Goal: Task Accomplishment & Management: Manage account settings

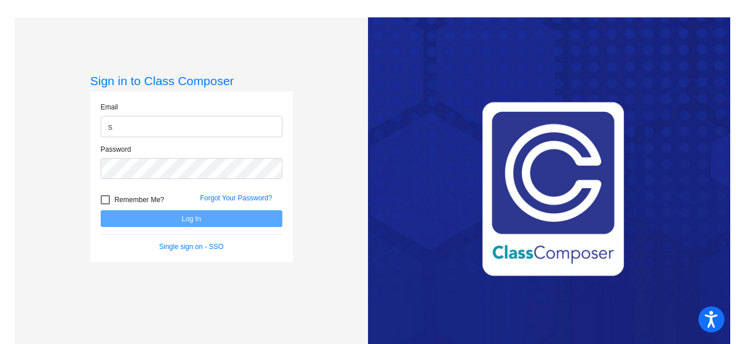
type input "[EMAIL_ADDRESS][DOMAIN_NAME]"
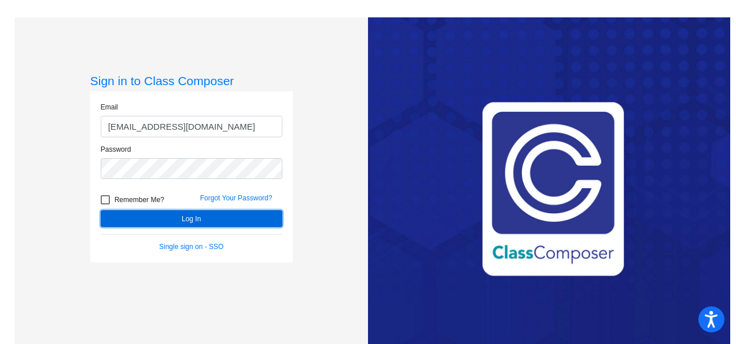
click at [208, 216] on button "Log In" at bounding box center [192, 218] width 182 height 17
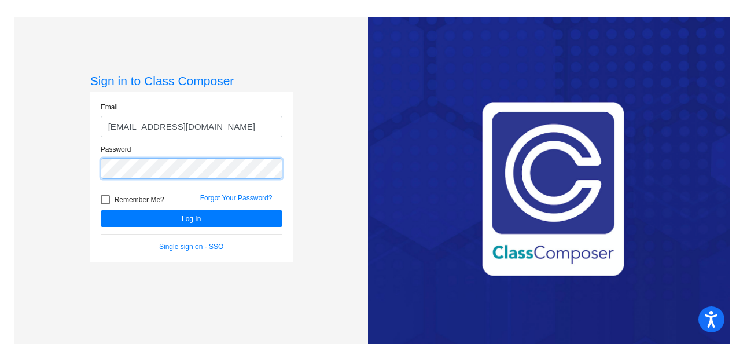
click at [93, 168] on div "Password" at bounding box center [191, 165] width 199 height 42
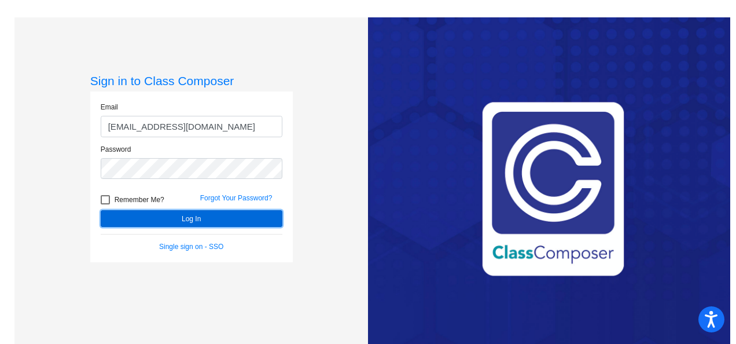
click at [172, 214] on button "Log In" at bounding box center [192, 218] width 182 height 17
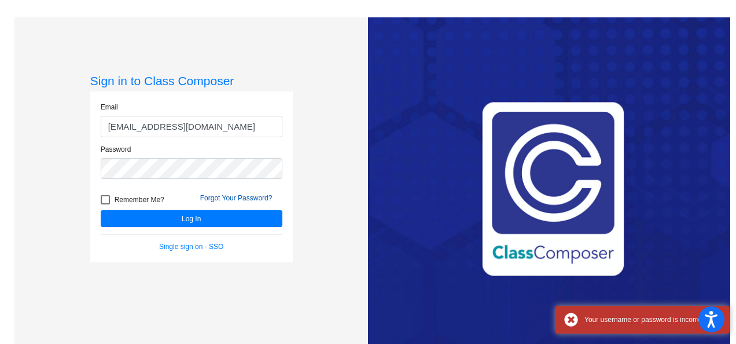
click at [214, 197] on link "Forgot Your Password?" at bounding box center [236, 198] width 72 height 8
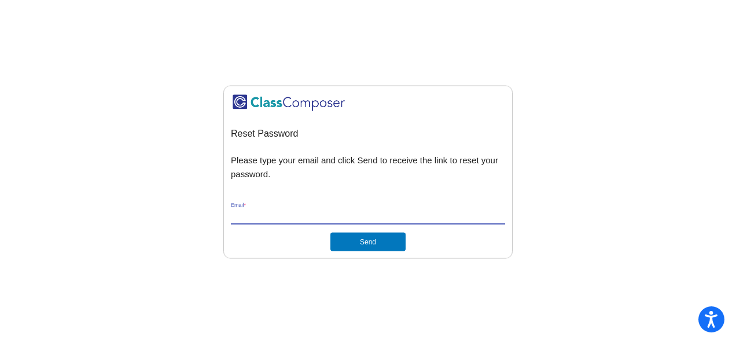
click at [235, 212] on input "Email *" at bounding box center [368, 215] width 274 height 10
drag, startPoint x: 358, startPoint y: 213, endPoint x: 200, endPoint y: 197, distance: 158.7
click at [200, 197] on mat-sidenav-content "Reset Password Please type your email and click Send to receive the link to res…" at bounding box center [368, 172] width 736 height 344
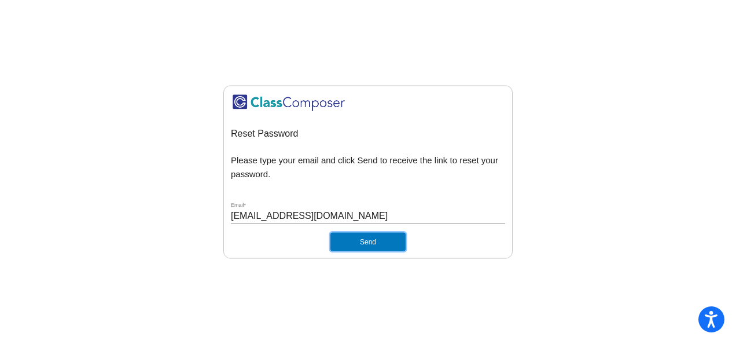
click at [394, 241] on button "Send" at bounding box center [367, 241] width 75 height 19
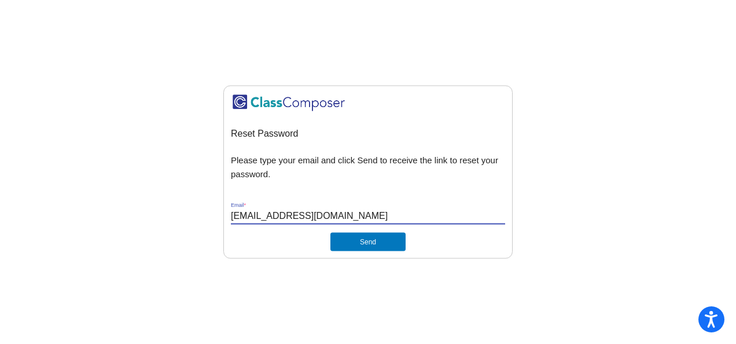
drag, startPoint x: 333, startPoint y: 215, endPoint x: 213, endPoint y: 206, distance: 120.0
click at [213, 206] on mat-sidenav-content "Reset Password Please type your email and click Send to receive the link to res…" at bounding box center [368, 172] width 736 height 344
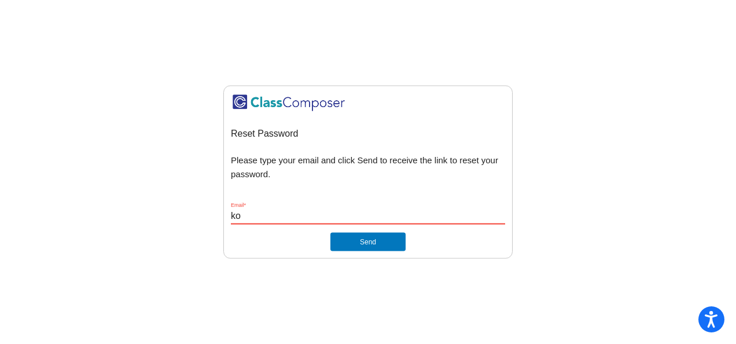
type input "k"
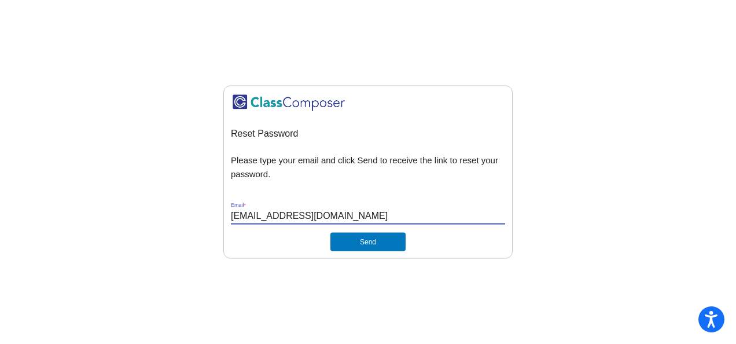
type input "[EMAIL_ADDRESS][DOMAIN_NAME]"
click at [368, 238] on button "Send" at bounding box center [367, 241] width 75 height 19
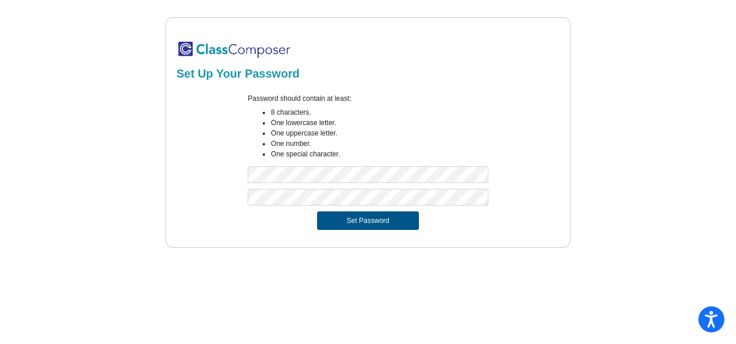
click at [355, 220] on button "Set Password" at bounding box center [368, 220] width 102 height 19
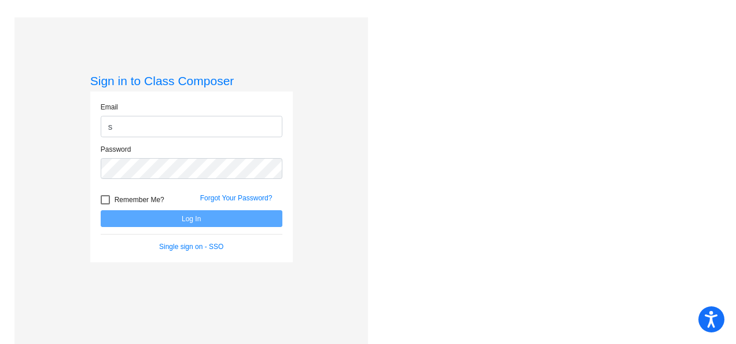
type input "[EMAIL_ADDRESS][DOMAIN_NAME]"
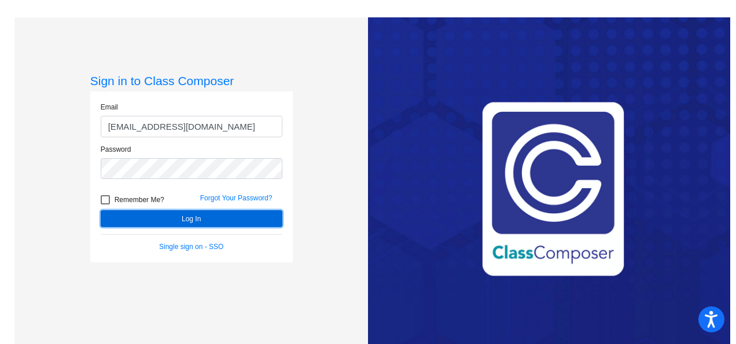
click at [211, 213] on button "Log In" at bounding box center [192, 218] width 182 height 17
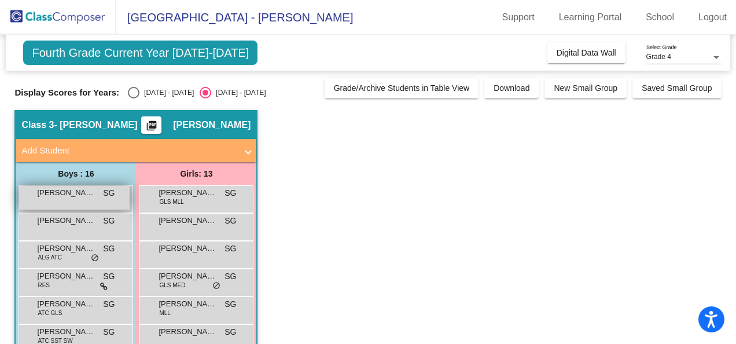
click at [75, 197] on span "[PERSON_NAME]" at bounding box center [66, 193] width 58 height 12
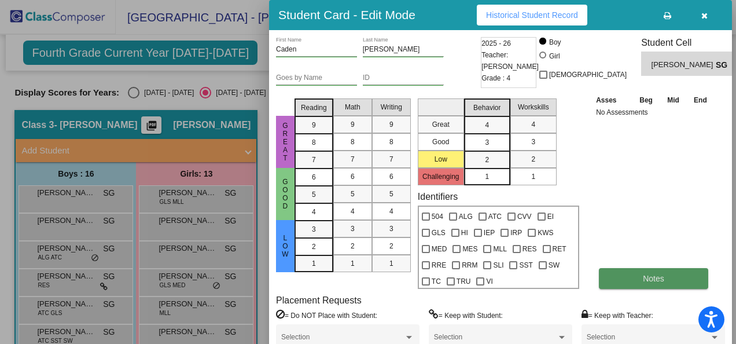
click at [657, 281] on span "Notes" at bounding box center [653, 278] width 21 height 9
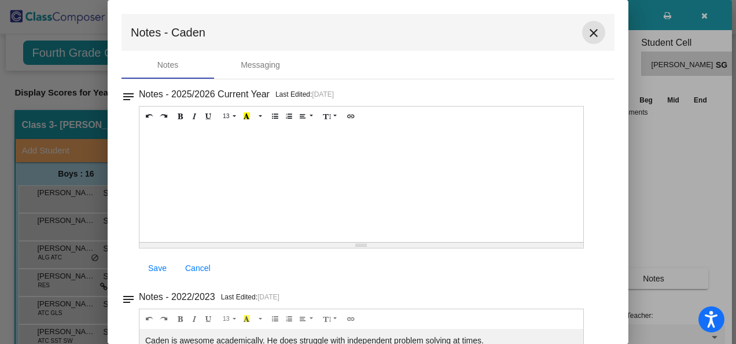
click at [587, 35] on mat-icon "close" at bounding box center [594, 33] width 14 height 14
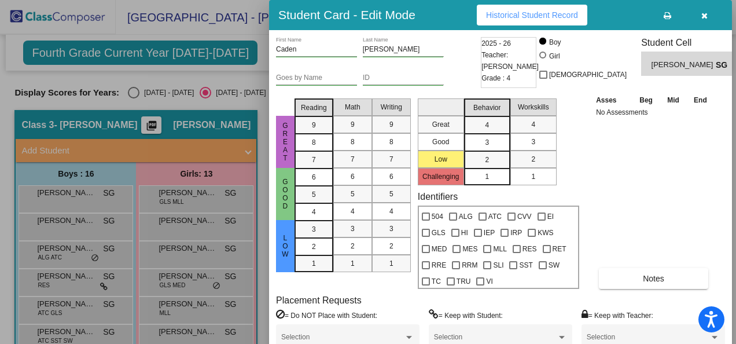
click at [56, 225] on div at bounding box center [368, 172] width 736 height 344
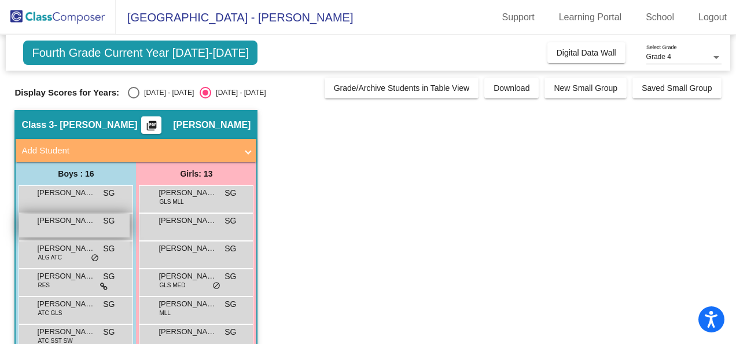
click at [53, 230] on div "[PERSON_NAME] SG lock do_not_disturb_alt" at bounding box center [74, 225] width 110 height 24
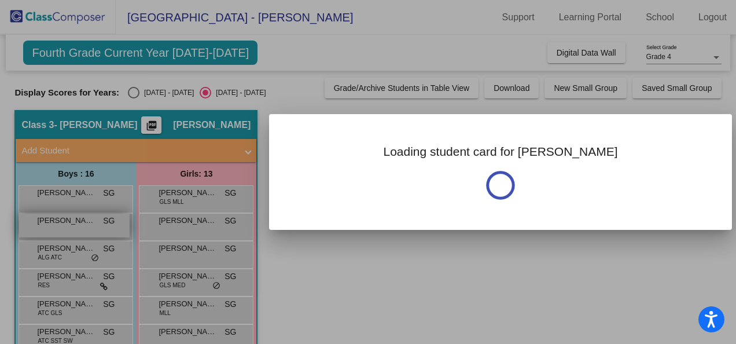
click at [54, 230] on div at bounding box center [368, 172] width 736 height 344
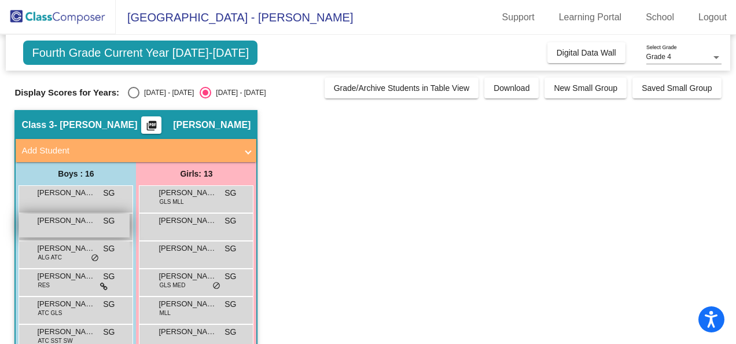
click at [61, 229] on div "[PERSON_NAME] SG lock do_not_disturb_alt" at bounding box center [74, 225] width 110 height 24
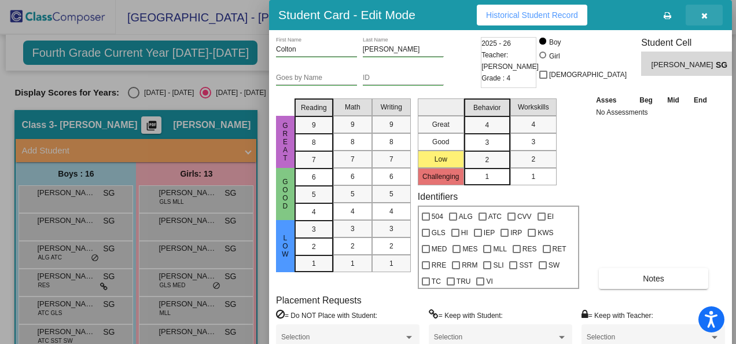
click at [706, 15] on icon "button" at bounding box center [704, 16] width 6 height 8
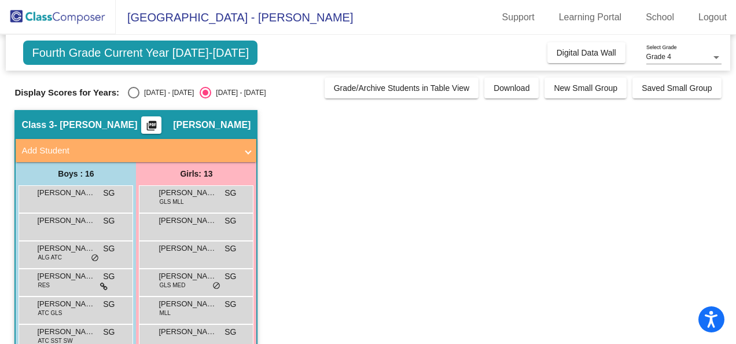
click at [114, 53] on span "Fourth Grade Current Year [DATE]-[DATE]" at bounding box center [140, 52] width 234 height 24
click at [233, 53] on div "Fourth Grade Current Year [DATE]-[DATE] Add, Move, or Retain Students Off On In…" at bounding box center [368, 53] width 724 height 36
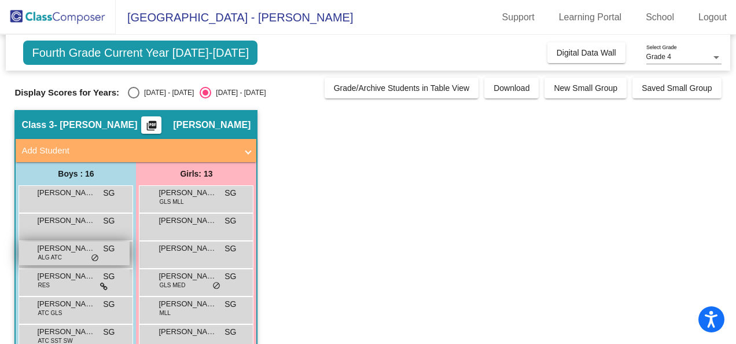
click at [60, 253] on span "ALG ATC" at bounding box center [50, 257] width 24 height 9
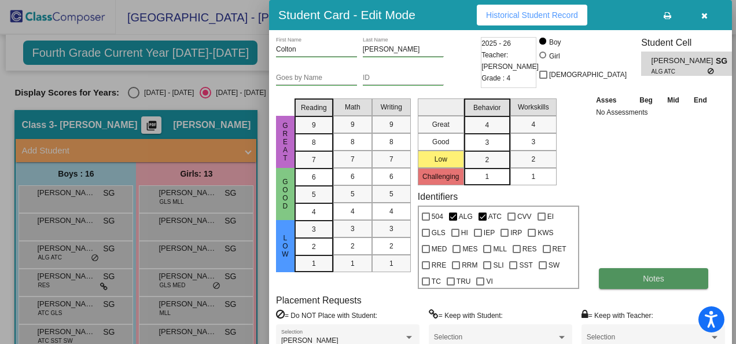
click at [657, 281] on span "Notes" at bounding box center [653, 278] width 21 height 9
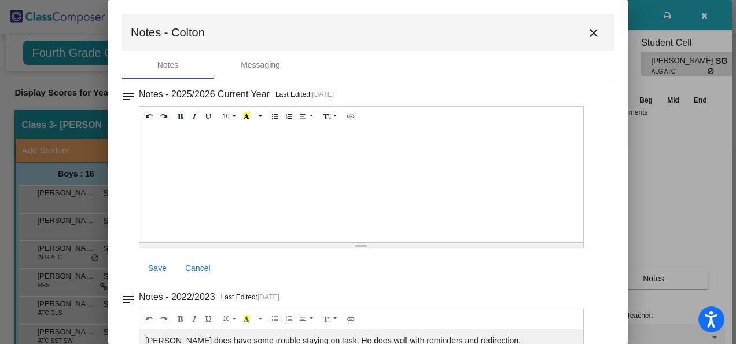
click at [587, 34] on mat-icon "close" at bounding box center [594, 33] width 14 height 14
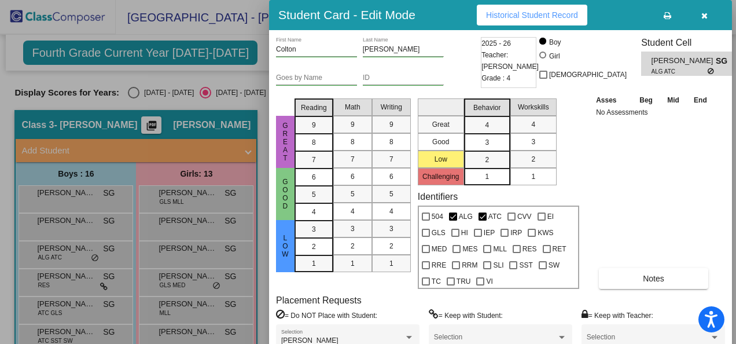
click at [71, 307] on div at bounding box center [368, 172] width 736 height 344
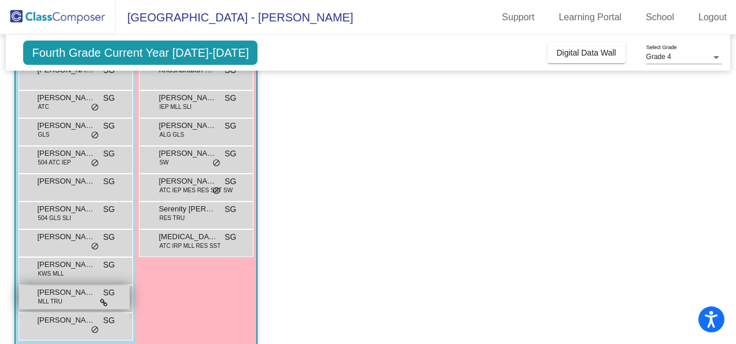
scroll to position [304, 0]
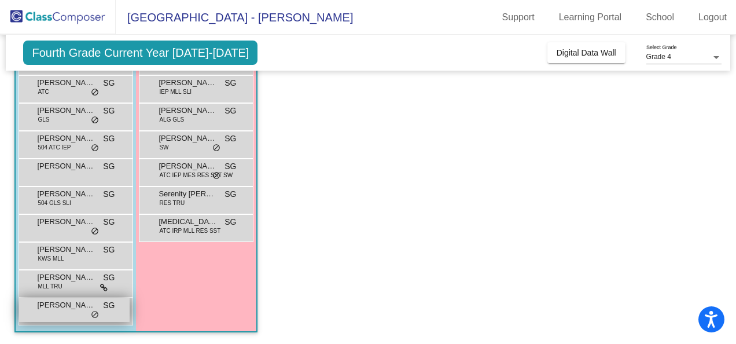
click at [82, 309] on span "[PERSON_NAME]" at bounding box center [66, 305] width 58 height 12
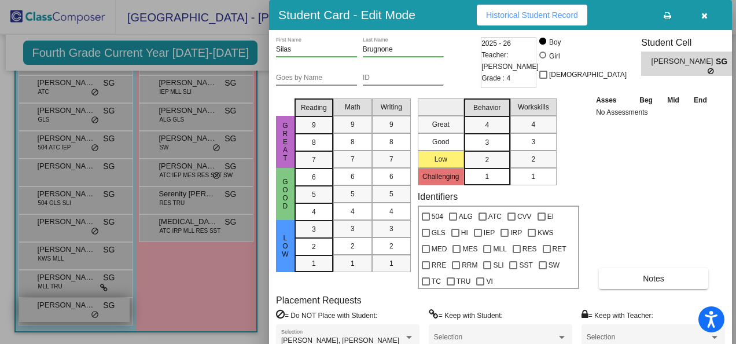
click at [82, 309] on div at bounding box center [368, 172] width 736 height 344
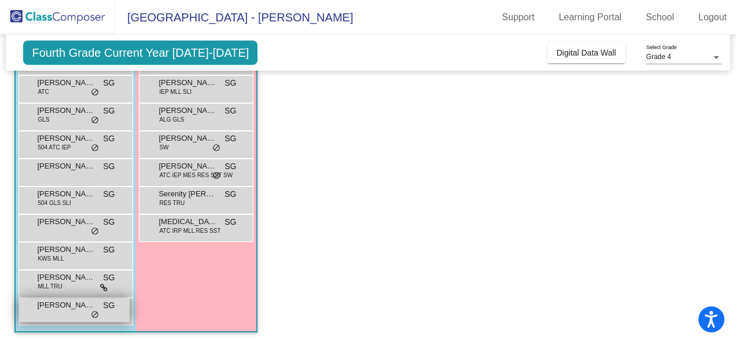
click at [81, 309] on span "[PERSON_NAME]" at bounding box center [66, 305] width 58 height 12
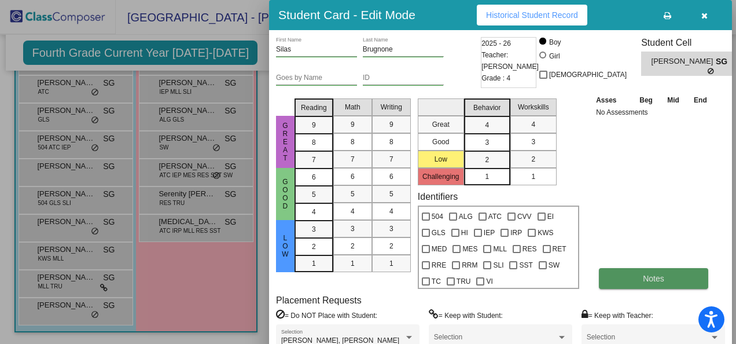
click at [658, 281] on span "Notes" at bounding box center [653, 278] width 21 height 9
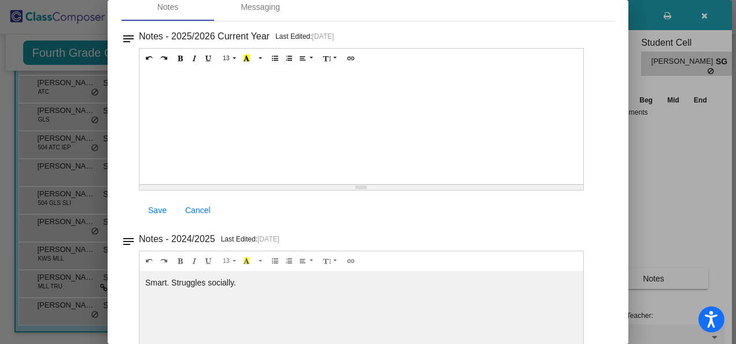
scroll to position [0, 0]
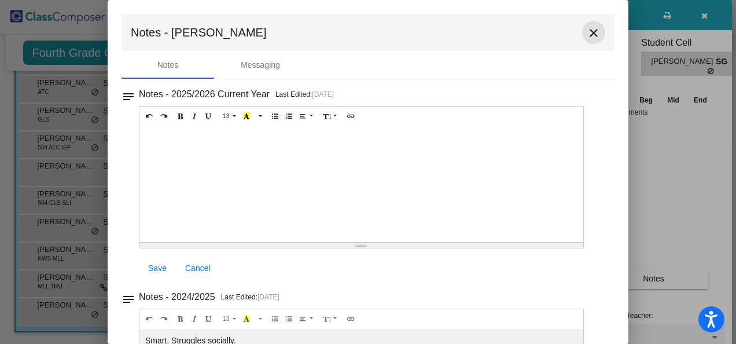
click at [587, 31] on mat-icon "close" at bounding box center [594, 33] width 14 height 14
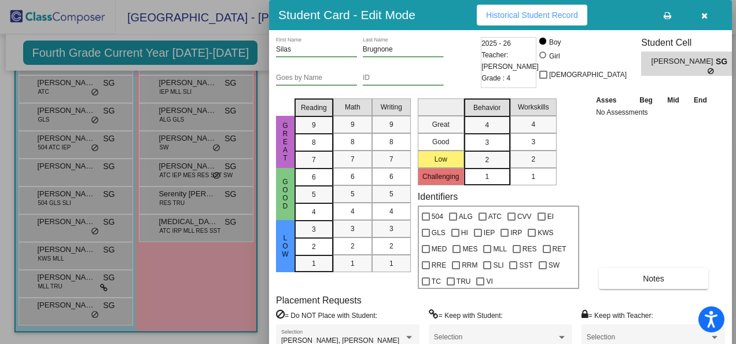
click at [511, 14] on span "Historical Student Record" at bounding box center [532, 14] width 92 height 9
click at [702, 16] on icon "button" at bounding box center [704, 16] width 6 height 8
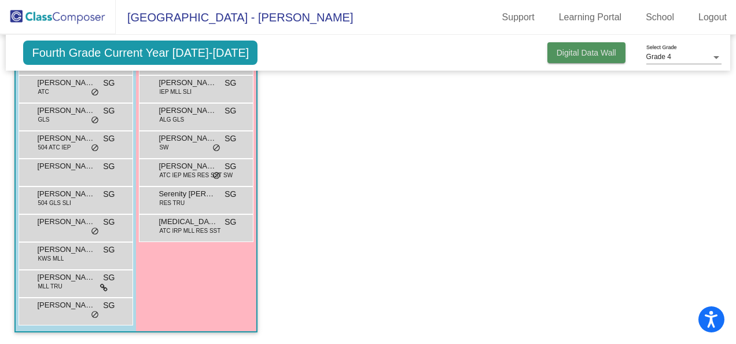
click at [575, 53] on span "Digital Data Wall" at bounding box center [586, 52] width 60 height 9
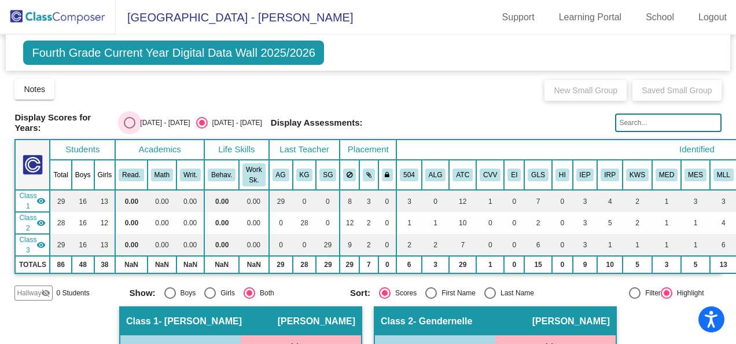
click at [128, 122] on div "Select an option" at bounding box center [130, 123] width 12 height 12
click at [129, 128] on input "[DATE] - [DATE]" at bounding box center [129, 128] width 1 height 1
radio input "true"
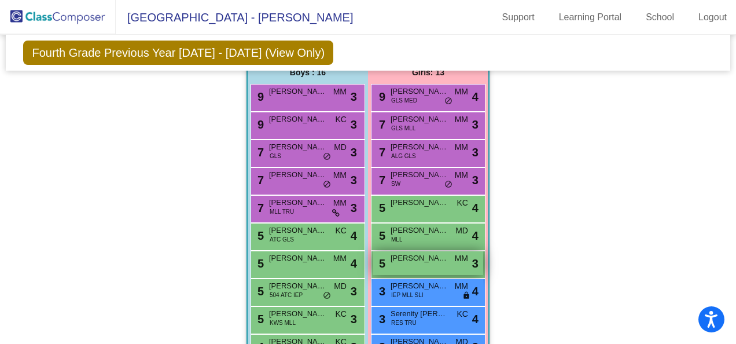
scroll to position [868, 0]
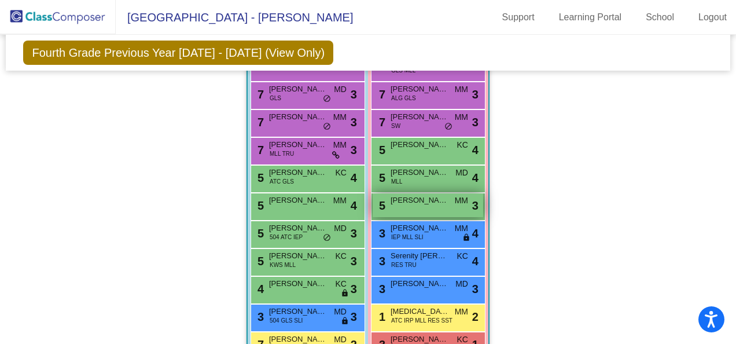
click at [408, 205] on div "5 [PERSON_NAME] MM lock do_not_disturb_alt 3" at bounding box center [428, 205] width 110 height 24
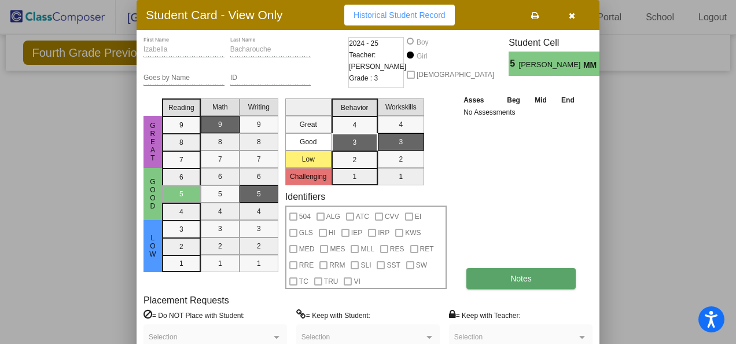
click at [496, 273] on button "Notes" at bounding box center [520, 278] width 109 height 21
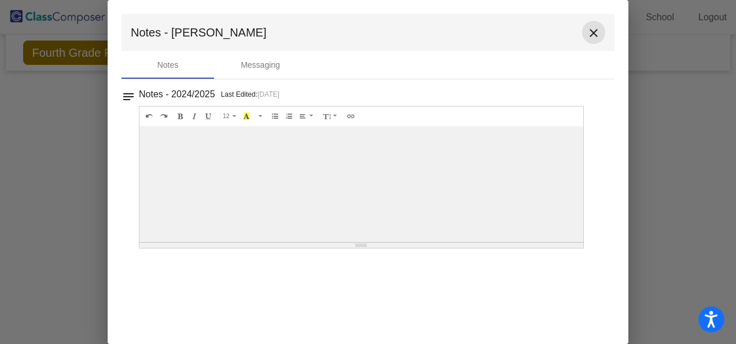
click at [592, 32] on mat-icon "close" at bounding box center [594, 33] width 14 height 14
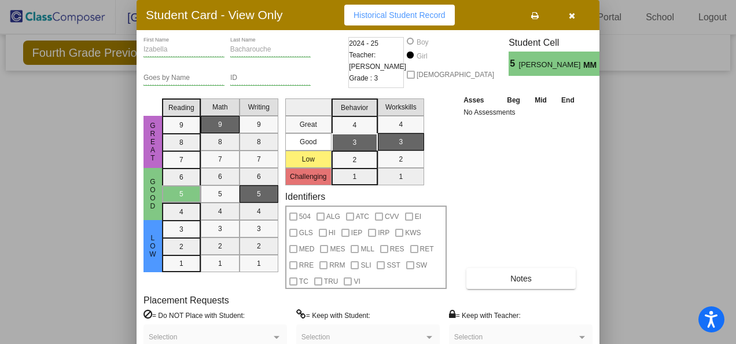
drag, startPoint x: 731, startPoint y: 275, endPoint x: 730, endPoint y: 303, distance: 27.8
click at [730, 305] on div at bounding box center [368, 172] width 736 height 344
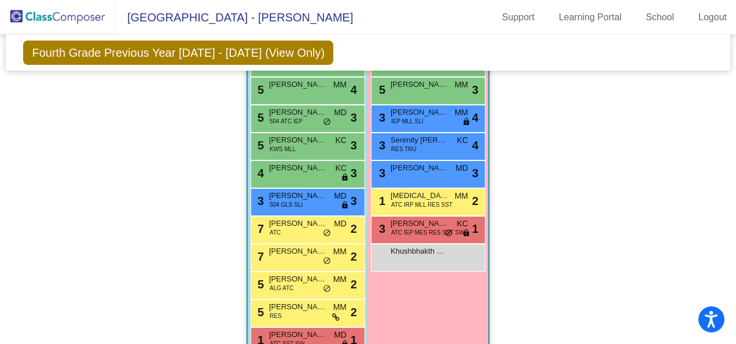
scroll to position [1015, 0]
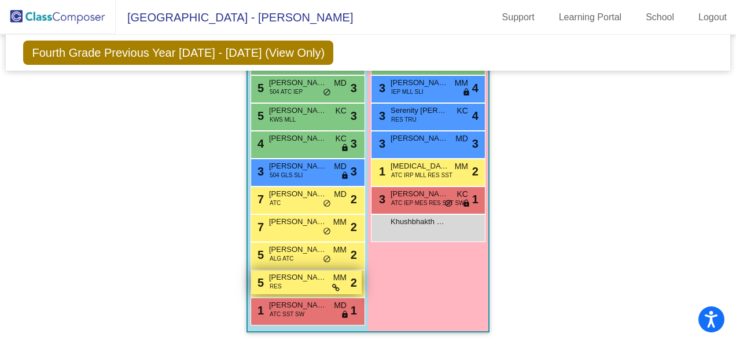
click at [319, 279] on div "5 [PERSON_NAME] RES MM lock do_not_disturb_alt 2" at bounding box center [306, 282] width 110 height 24
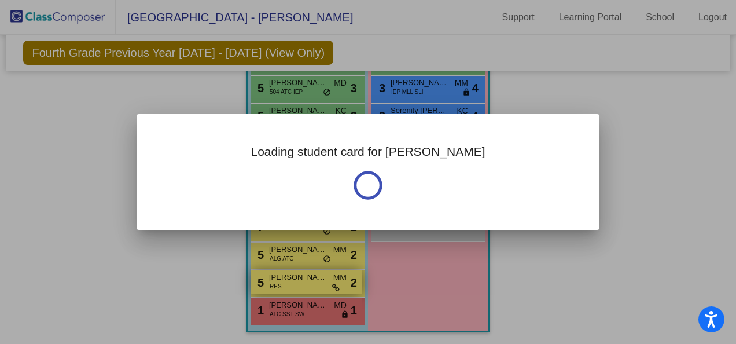
click at [319, 279] on div "Loading student card for [PERSON_NAME]" at bounding box center [368, 172] width 736 height 344
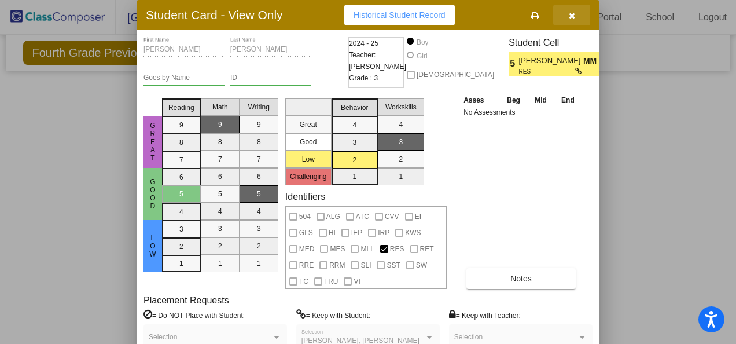
click at [571, 13] on icon "button" at bounding box center [572, 16] width 6 height 8
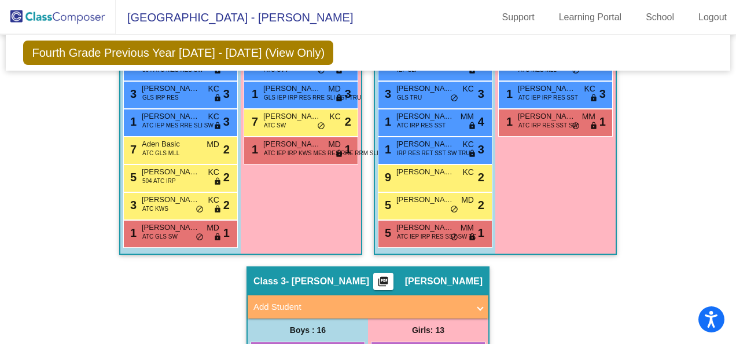
scroll to position [726, 0]
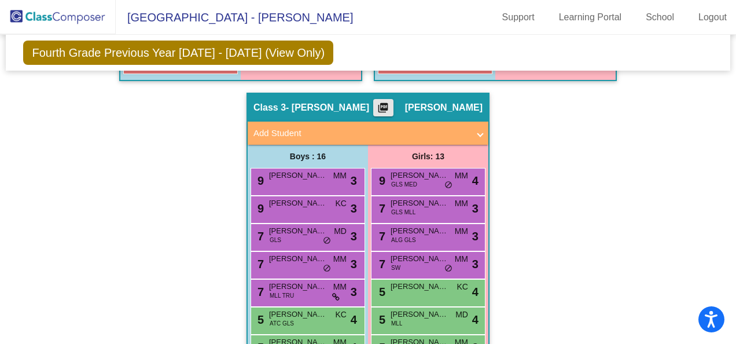
click at [390, 103] on mat-icon "picture_as_pdf" at bounding box center [383, 110] width 14 height 16
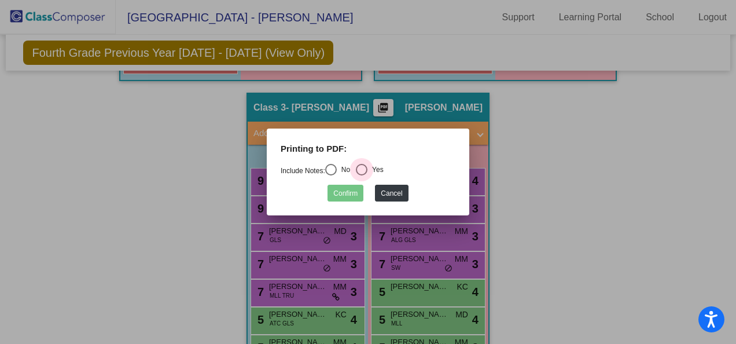
drag, startPoint x: 363, startPoint y: 168, endPoint x: 366, endPoint y: 182, distance: 14.1
click at [363, 168] on div "Select an option" at bounding box center [362, 170] width 12 height 12
click at [362, 175] on input "Yes" at bounding box center [361, 175] width 1 height 1
radio input "true"
click at [347, 194] on button "Confirm" at bounding box center [345, 193] width 36 height 17
